Goal: Find specific page/section: Find specific page/section

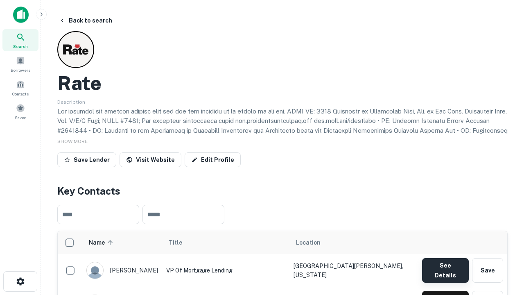
click at [445, 266] on button "See Details" at bounding box center [445, 270] width 47 height 25
click at [20, 281] on icon "button" at bounding box center [21, 281] width 10 height 10
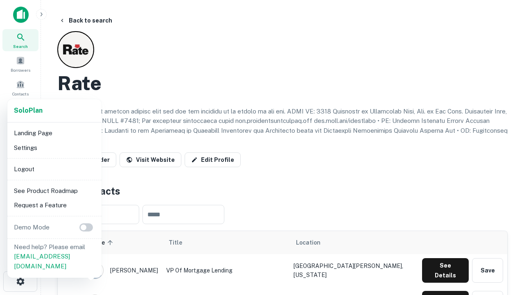
click at [54, 169] on li "Logout" at bounding box center [55, 169] width 88 height 15
